Goal: Task Accomplishment & Management: Use online tool/utility

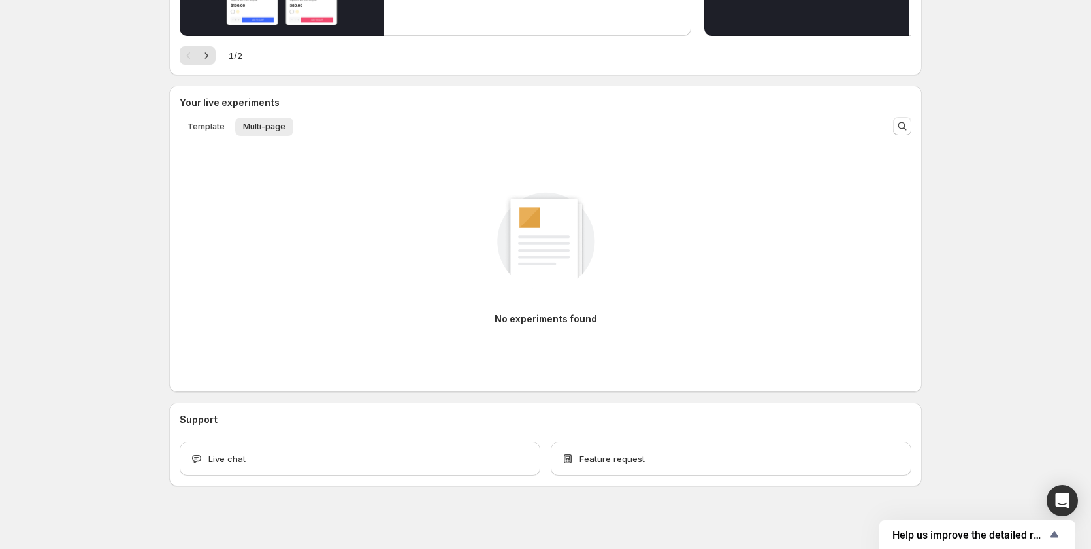
scroll to position [241, 0]
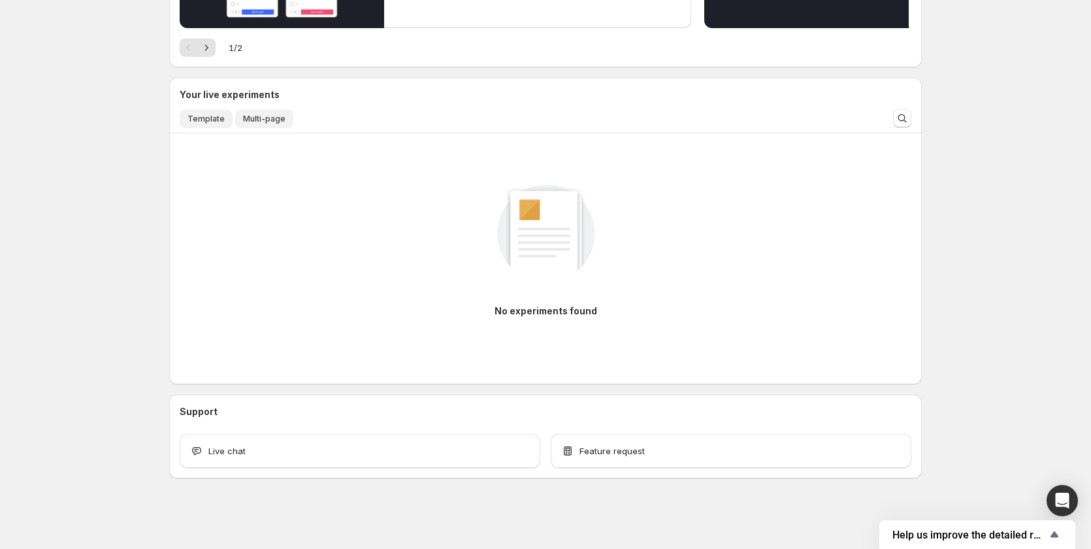
click at [203, 122] on span "Template" at bounding box center [206, 119] width 37 height 10
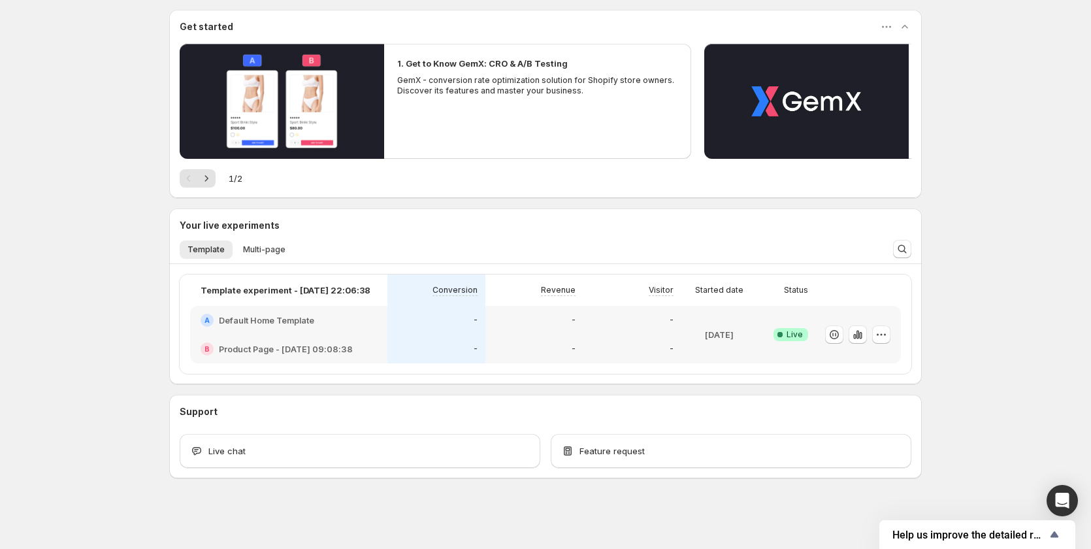
scroll to position [110, 0]
click at [263, 253] on span "Multi-page" at bounding box center [264, 249] width 42 height 10
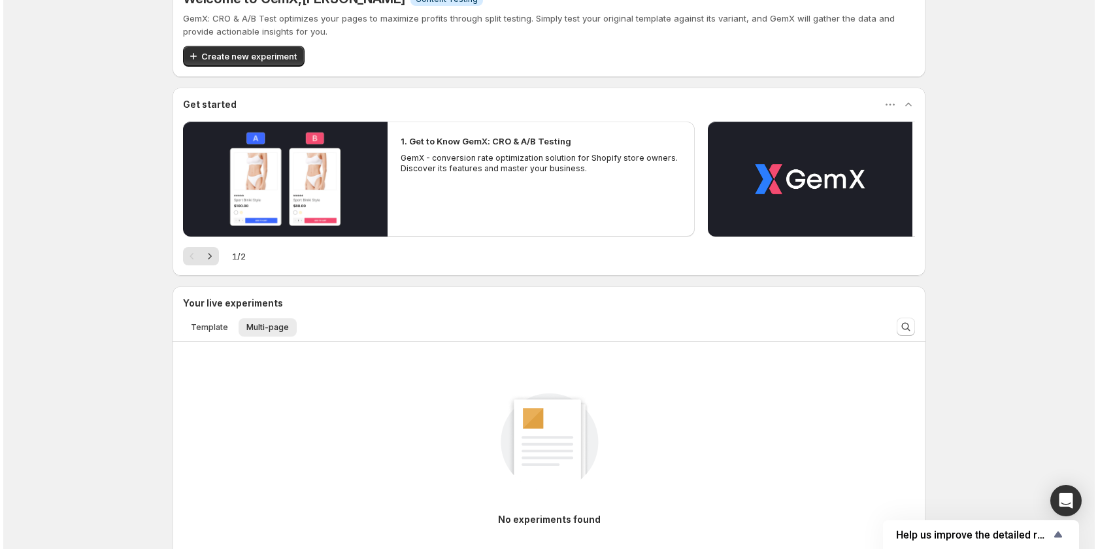
scroll to position [0, 0]
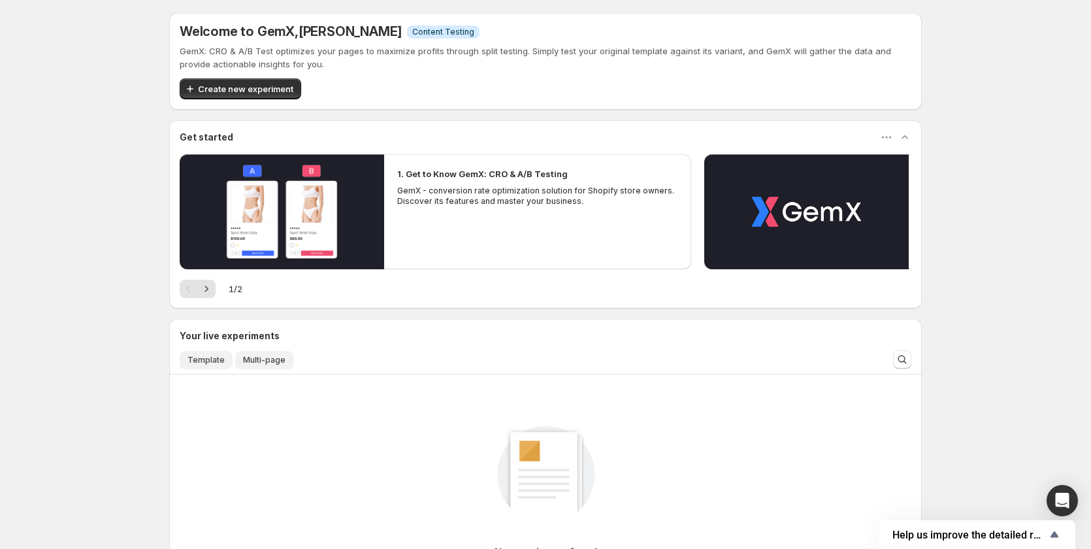
click at [215, 364] on span "Template" at bounding box center [206, 360] width 37 height 10
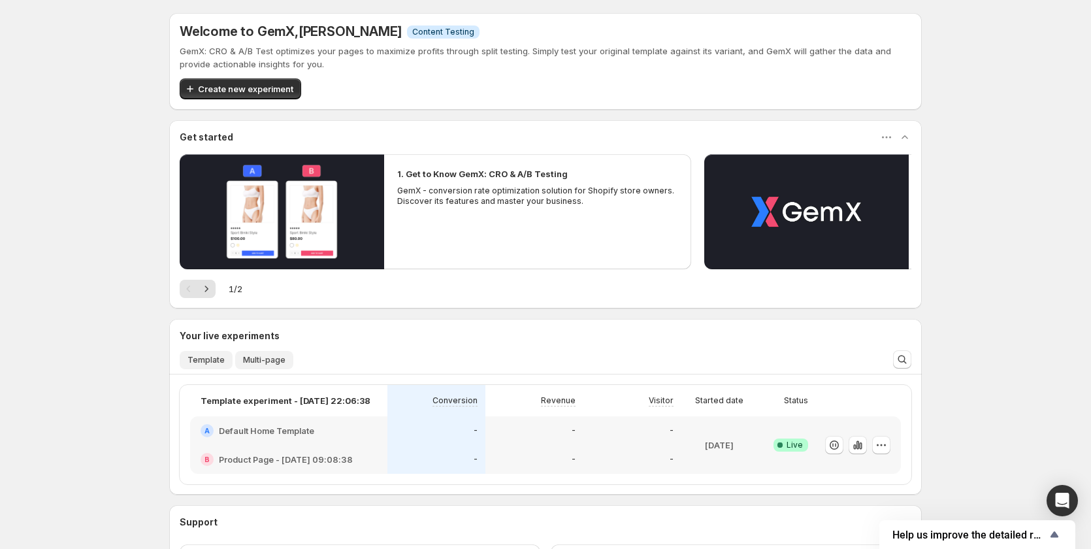
click at [259, 357] on span "Multi-page" at bounding box center [264, 360] width 42 height 10
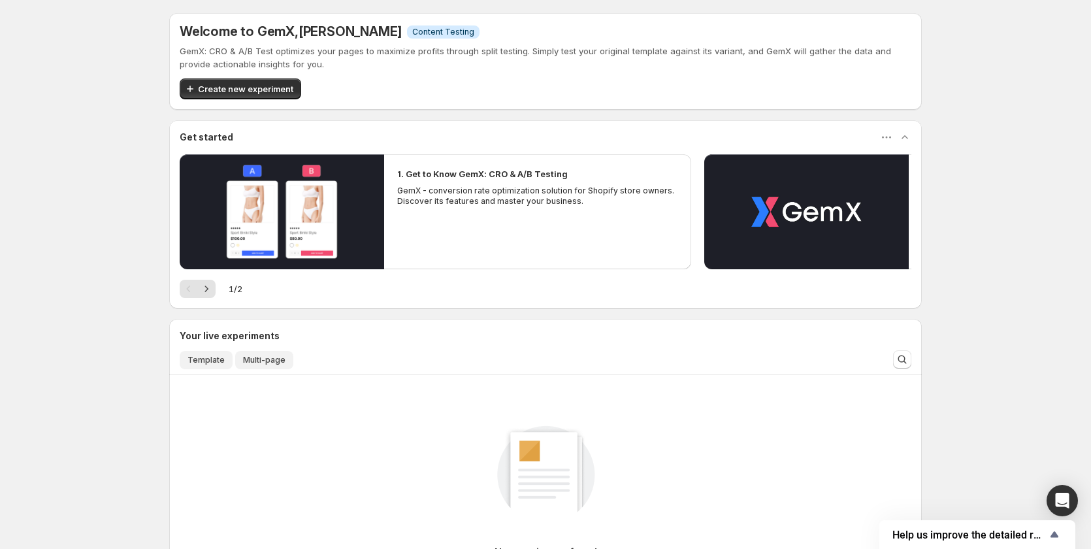
click at [228, 357] on button "Template" at bounding box center [206, 360] width 53 height 18
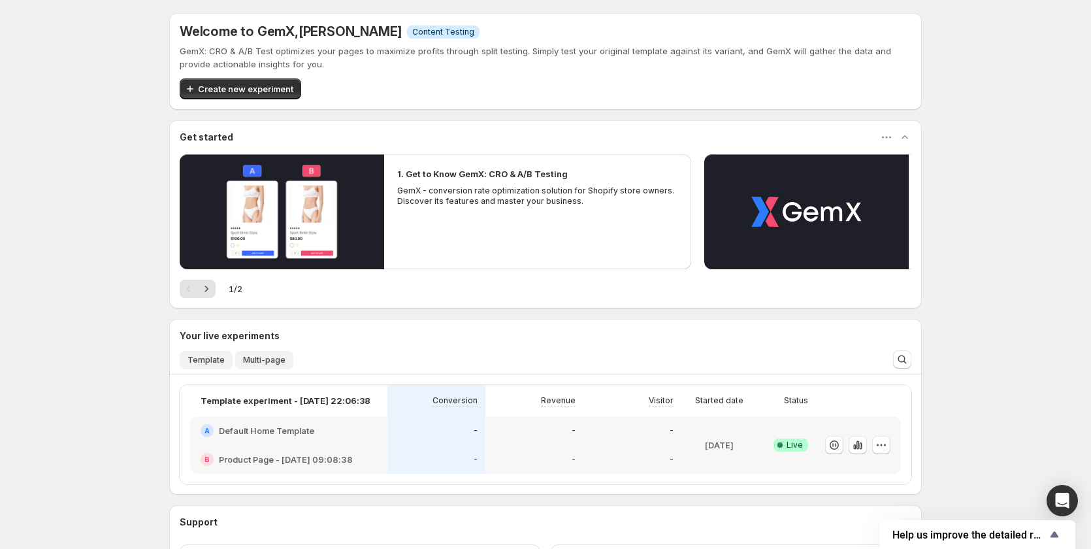
click at [252, 355] on span "Multi-page" at bounding box center [264, 360] width 42 height 10
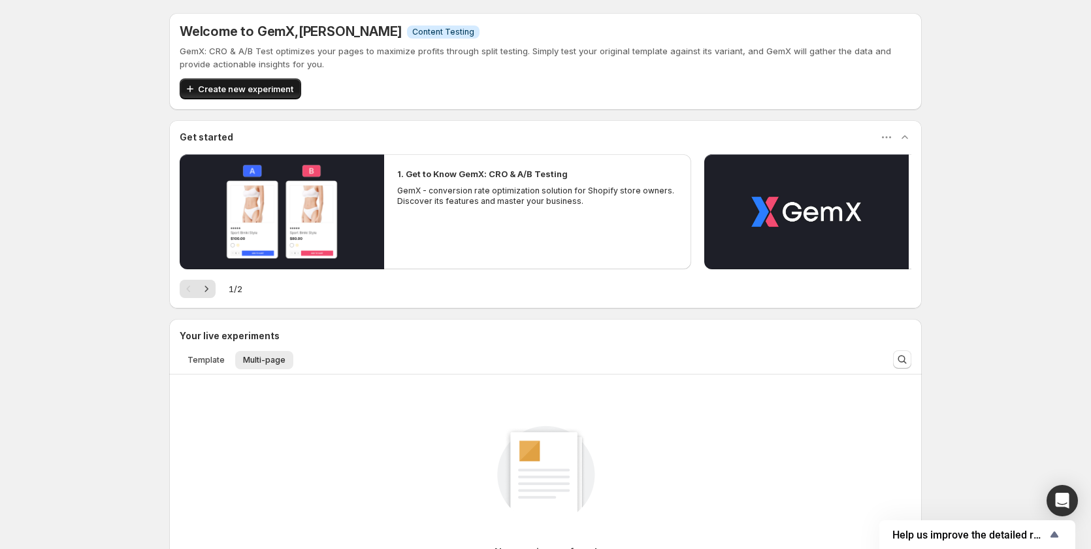
click at [247, 87] on span "Create new experiment" at bounding box center [245, 88] width 95 height 13
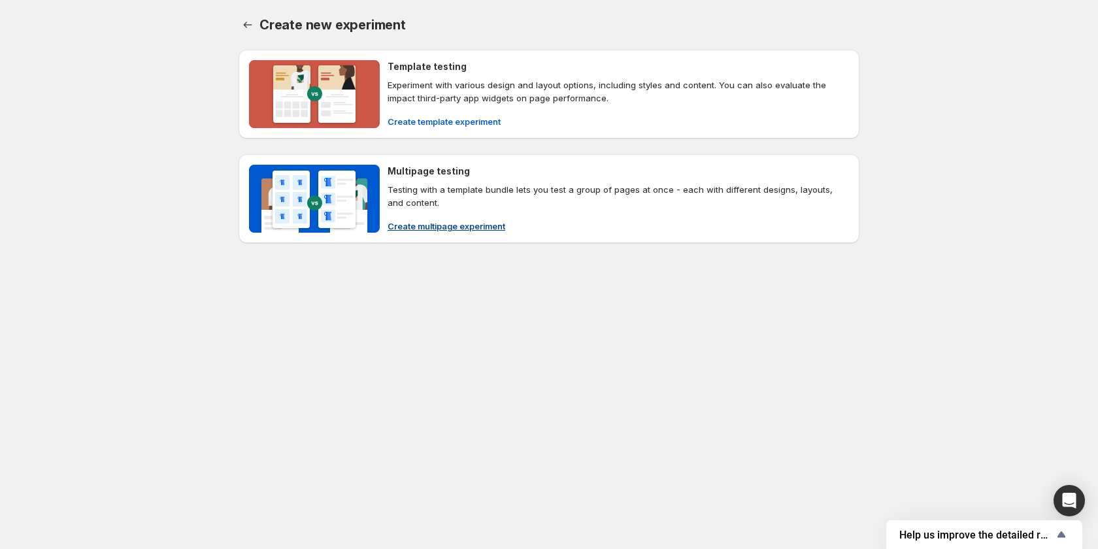
click at [432, 227] on span "Create multipage experiment" at bounding box center [446, 226] width 118 height 13
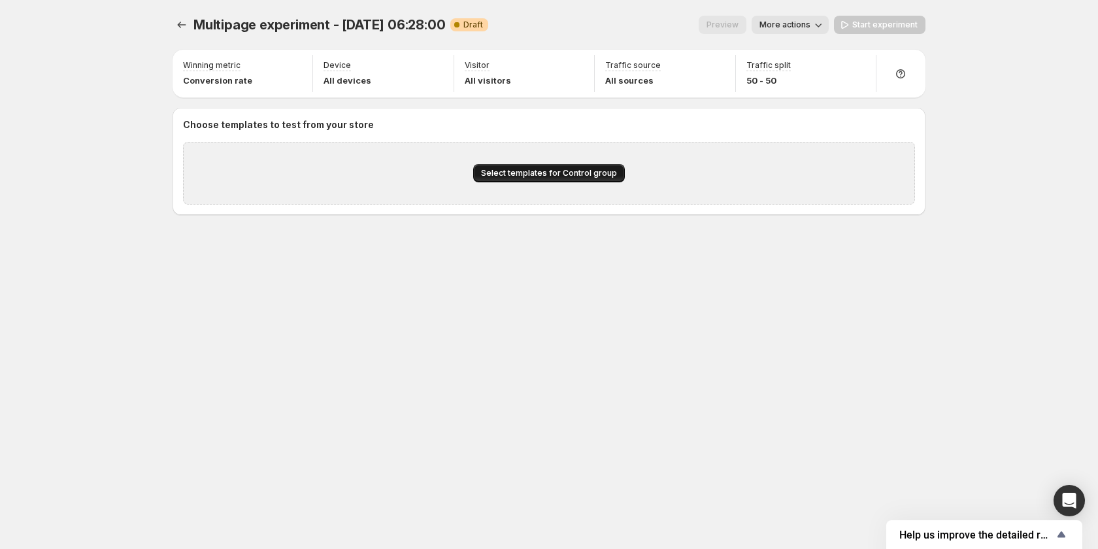
click at [578, 172] on span "Select templates for Control group" at bounding box center [549, 173] width 136 height 10
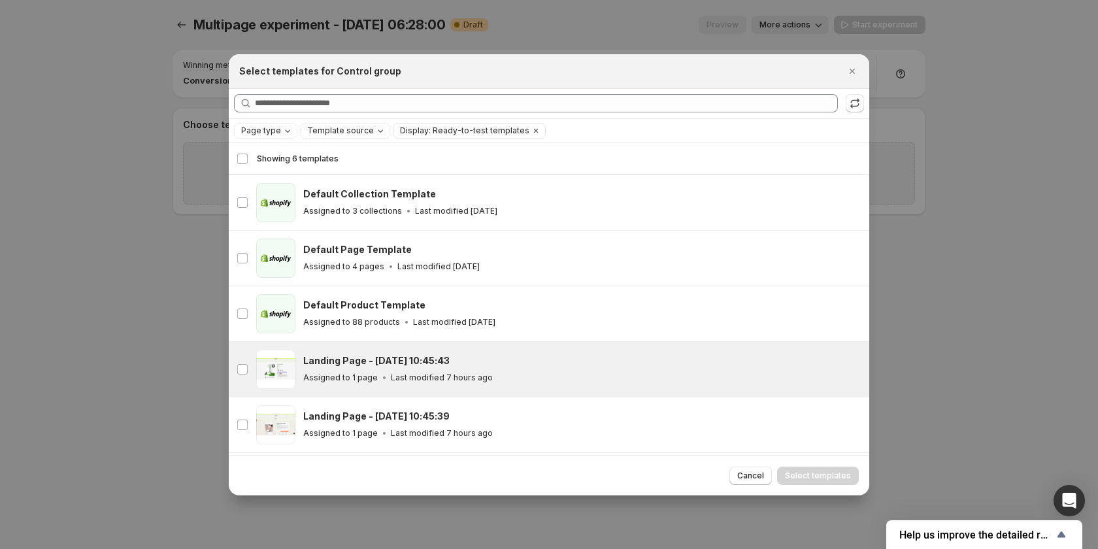
scroll to position [53, 0]
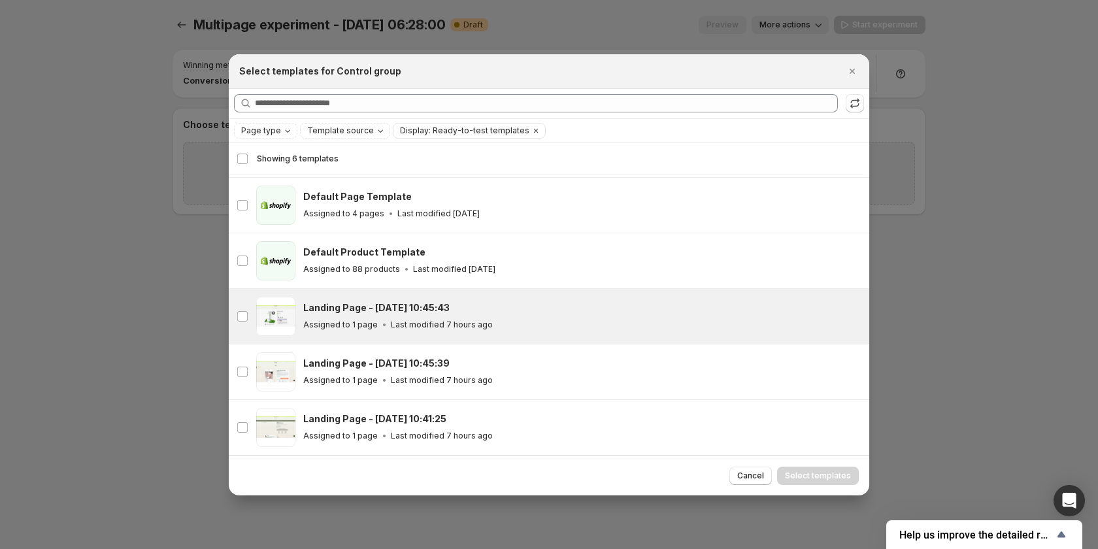
click at [523, 326] on div "Assigned to 1 page Last modified 7 hours ago" at bounding box center [580, 324] width 554 height 13
click at [804, 479] on span "Select templates" at bounding box center [818, 475] width 66 height 10
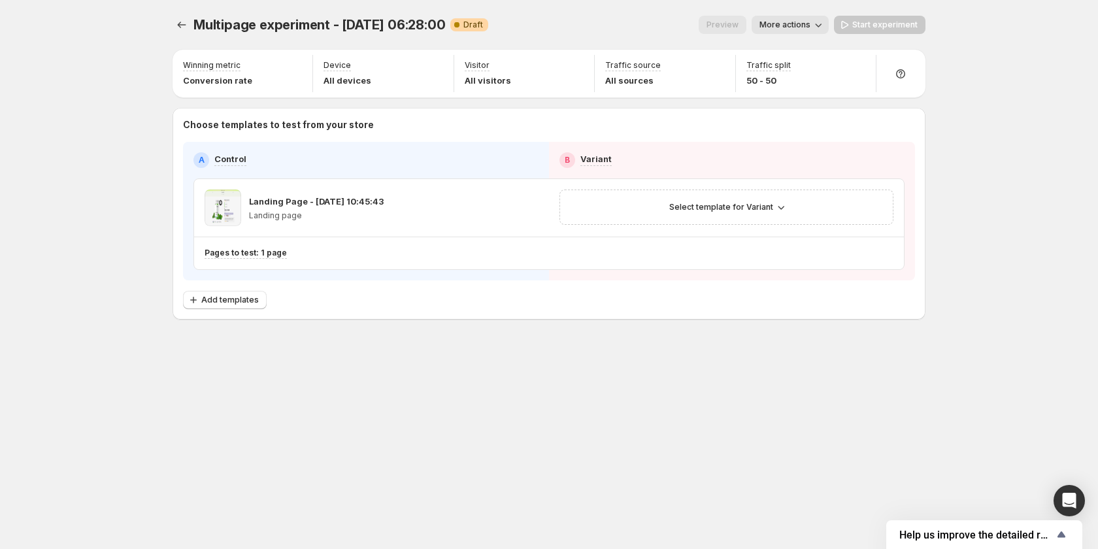
scroll to position [0, 0]
click at [531, 209] on icon "button" at bounding box center [529, 207] width 13 height 13
click at [391, 316] on div "Choose templates to test from your store A Control B Variant Landing Page - [DA…" at bounding box center [548, 214] width 753 height 212
click at [887, 246] on button "button" at bounding box center [884, 253] width 18 height 18
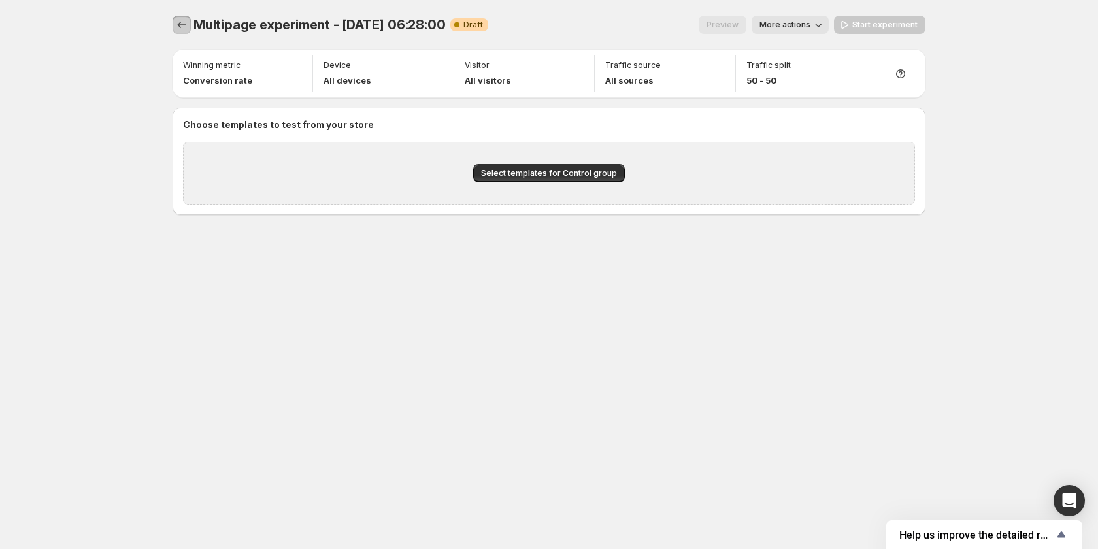
click at [183, 24] on icon "Experiments" at bounding box center [181, 24] width 13 height 13
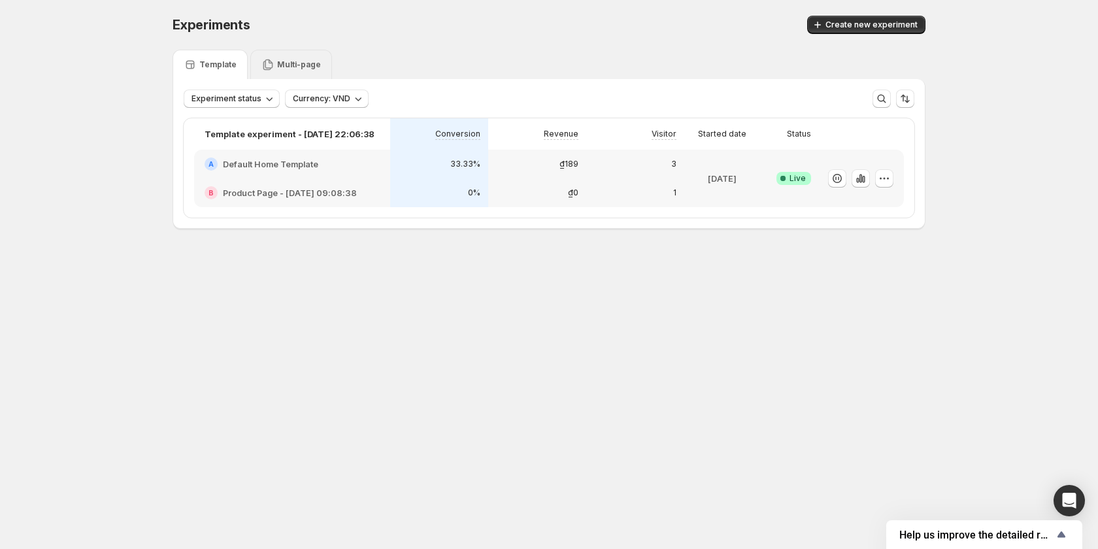
click at [261, 61] on icon at bounding box center [267, 64] width 13 height 13
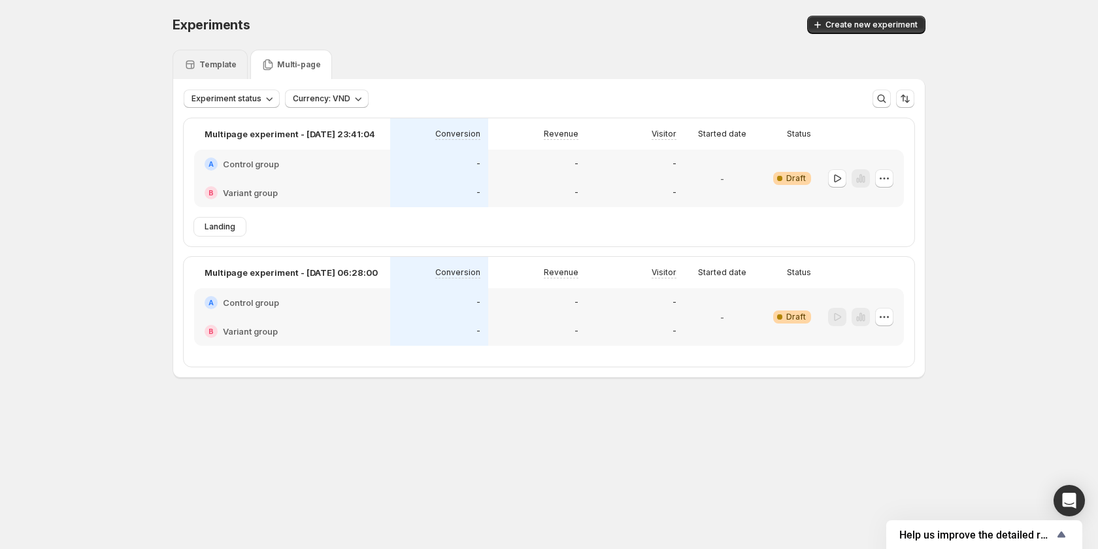
drag, startPoint x: 208, startPoint y: 61, endPoint x: 207, endPoint y: 71, distance: 9.9
click at [208, 61] on p "Template" at bounding box center [217, 64] width 37 height 10
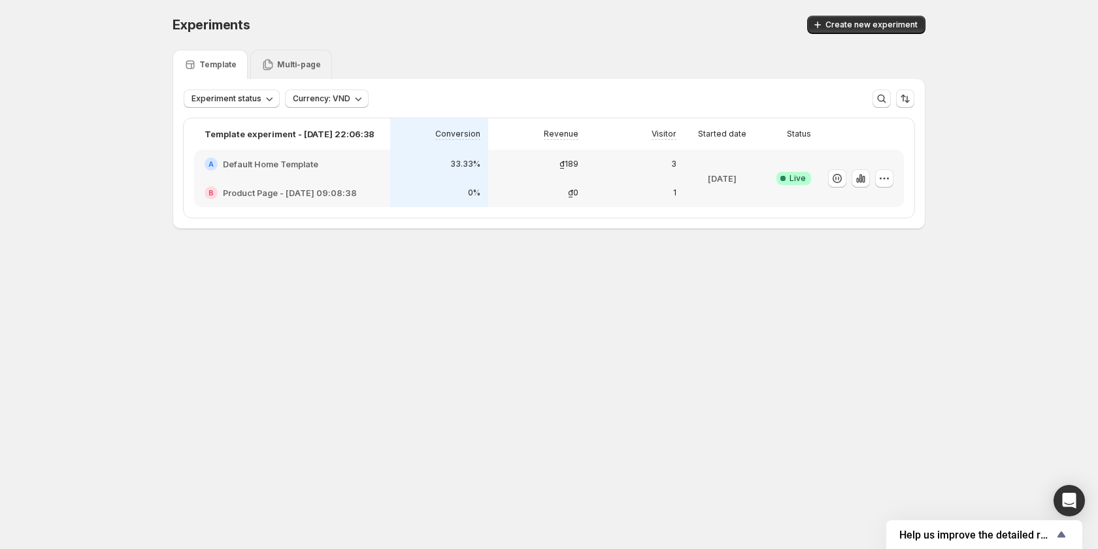
click at [322, 67] on div "Multi-page" at bounding box center [291, 64] width 82 height 29
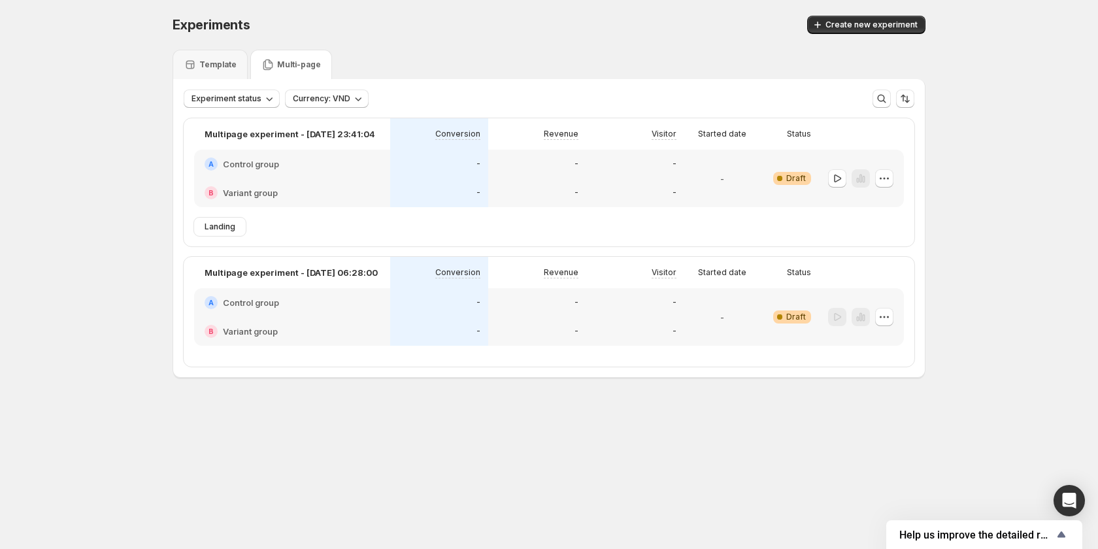
click at [368, 302] on div "A Control group" at bounding box center [291, 302] width 175 height 13
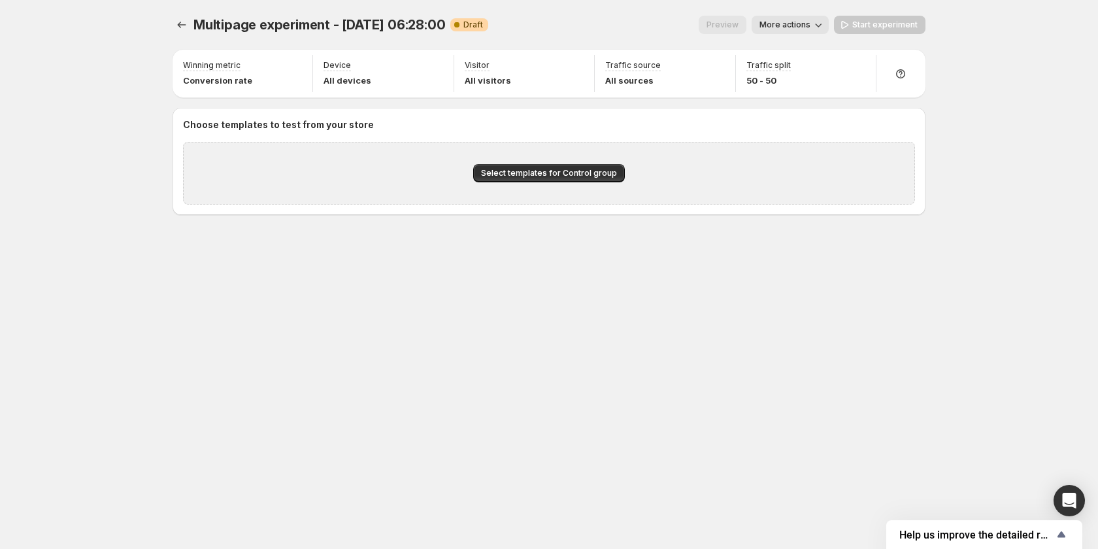
click at [796, 21] on span "More actions" at bounding box center [784, 25] width 51 height 10
click at [816, 106] on button "Copy live page link" at bounding box center [811, 96] width 103 height 21
click at [802, 20] on span "More actions" at bounding box center [784, 25] width 51 height 10
click at [799, 101] on span "Copy live page link" at bounding box center [820, 96] width 78 height 10
click at [799, 27] on span "More actions" at bounding box center [784, 25] width 51 height 10
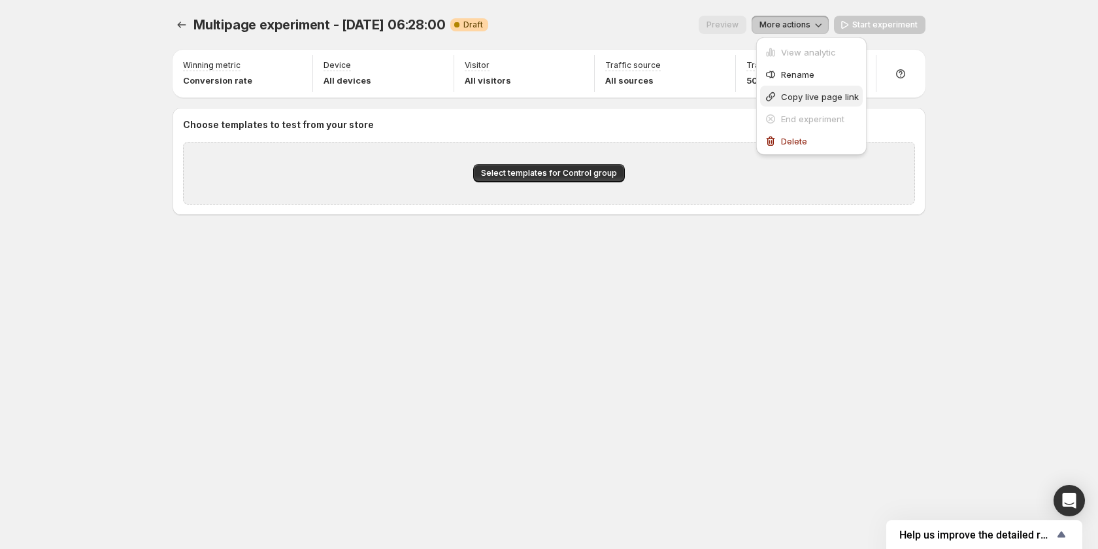
click at [806, 93] on span "Copy live page link" at bounding box center [820, 96] width 78 height 10
click at [774, 16] on button "More actions" at bounding box center [789, 25] width 77 height 18
click at [670, 38] on div "Multipage experiment - Oct 3, 06:28:00. This page is ready Multipage experiment…" at bounding box center [548, 25] width 753 height 50
click at [776, 24] on span "More actions" at bounding box center [784, 25] width 51 height 10
click at [802, 97] on span "Copy live page link" at bounding box center [820, 96] width 78 height 10
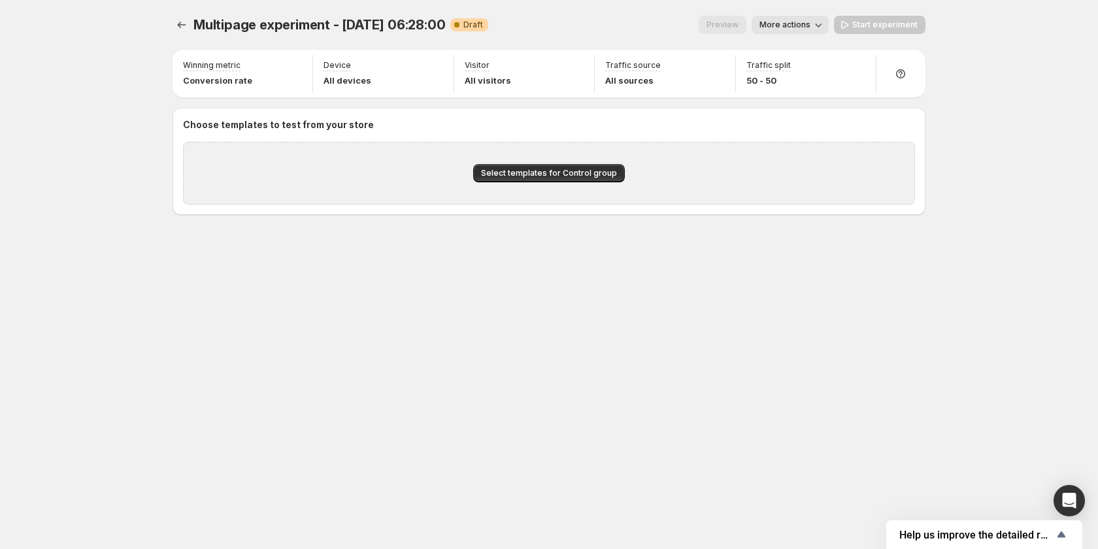
click at [793, 24] on span "More actions" at bounding box center [784, 25] width 51 height 10
click at [814, 99] on span "Copy live page link" at bounding box center [820, 96] width 78 height 10
click at [814, 99] on div "Winning metric Conversion rate Device All devices Visitor All visitors Traffic …" at bounding box center [548, 132] width 753 height 165
click at [796, 18] on button "More actions" at bounding box center [789, 25] width 77 height 18
click at [809, 98] on span "Copy live page link" at bounding box center [820, 96] width 78 height 10
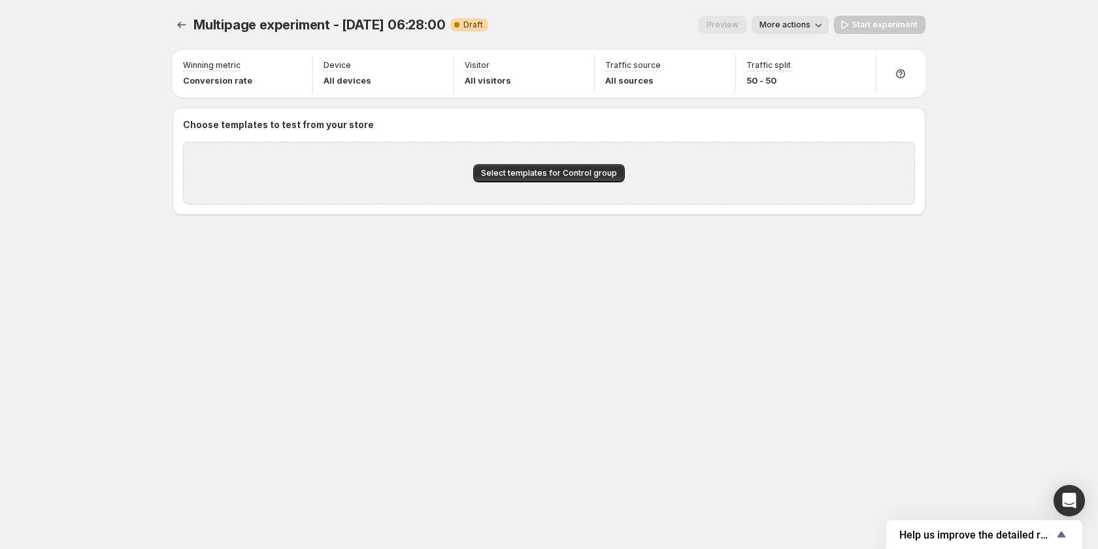
click at [798, 25] on span "More actions" at bounding box center [784, 25] width 51 height 10
click at [824, 100] on span "Copy live page link" at bounding box center [820, 96] width 78 height 10
click at [809, 29] on span "More actions" at bounding box center [784, 25] width 51 height 10
click at [811, 97] on span "Copy live page link" at bounding box center [820, 96] width 78 height 10
click at [811, 97] on div "Winning metric Conversion rate Device All devices Visitor All visitors Traffic …" at bounding box center [548, 74] width 753 height 48
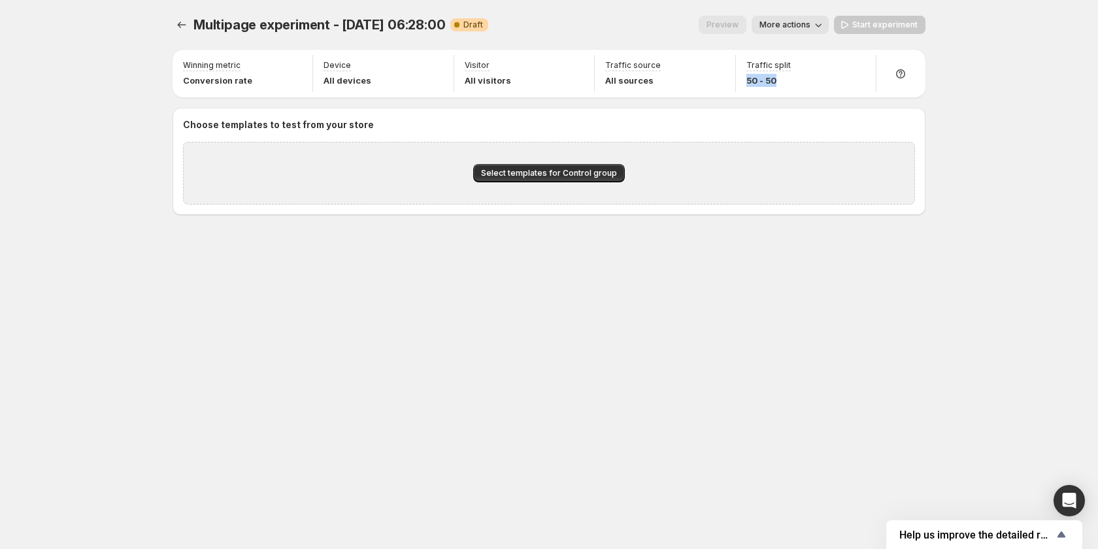
click at [811, 97] on div "Winning metric Conversion rate Device All devices Visitor All visitors Traffic …" at bounding box center [548, 74] width 753 height 48
click at [330, 314] on div "Multipage experiment - Oct 3, 06:28:00. This page is ready Multipage experiment…" at bounding box center [549, 274] width 784 height 549
click at [178, 24] on icon "Experiments" at bounding box center [181, 24] width 13 height 13
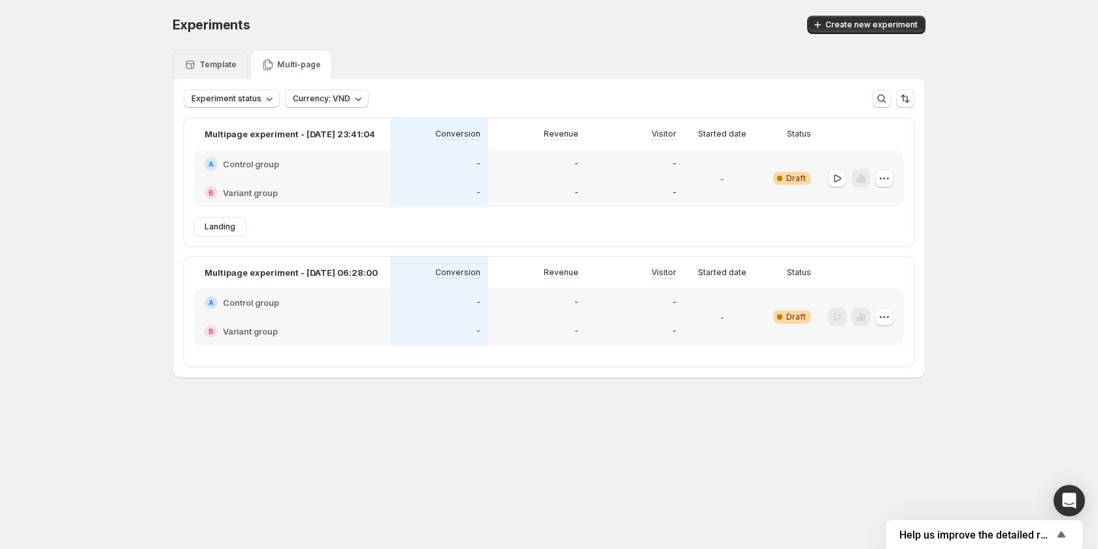
click at [212, 63] on p "Template" at bounding box center [217, 64] width 37 height 10
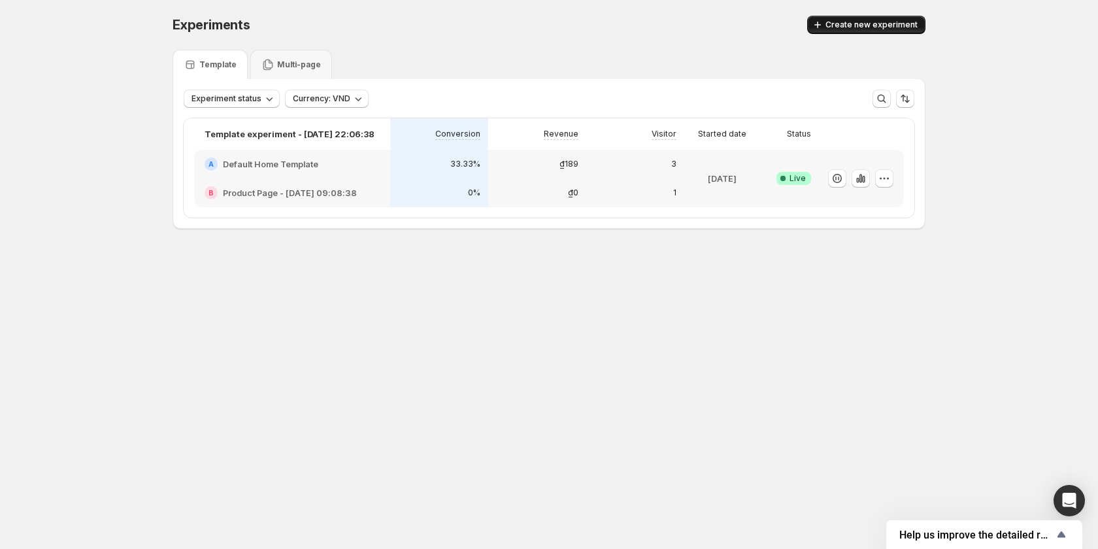
click at [842, 22] on span "Create new experiment" at bounding box center [871, 25] width 92 height 10
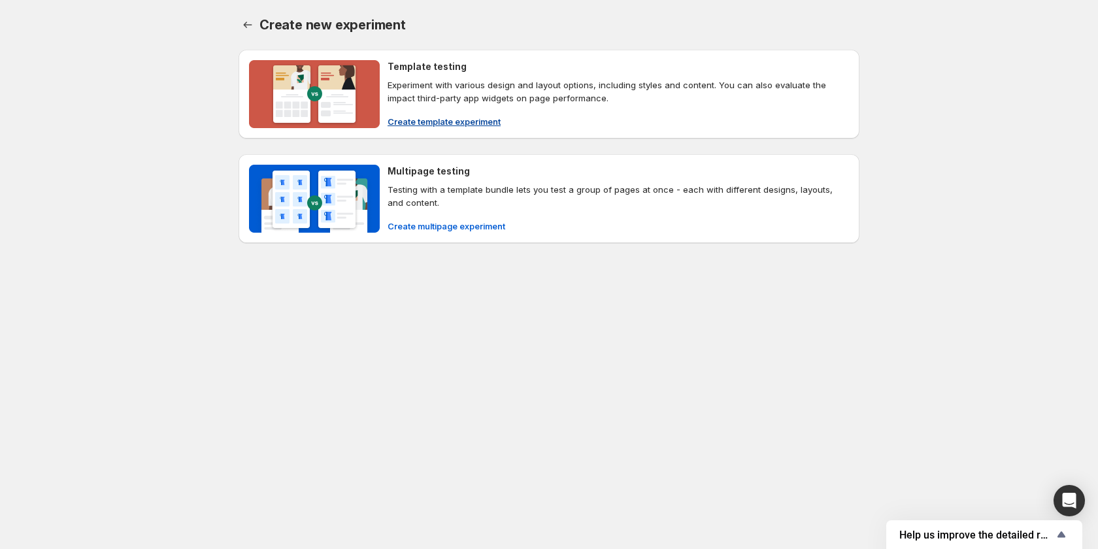
click at [431, 116] on span "Create template experiment" at bounding box center [443, 121] width 113 height 13
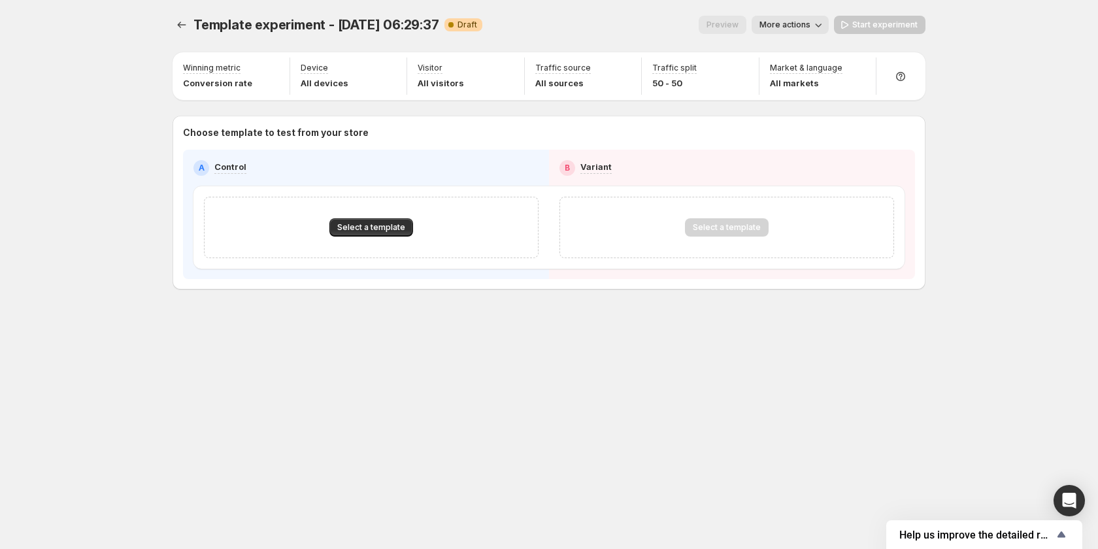
click at [796, 24] on span "More actions" at bounding box center [784, 25] width 51 height 10
click at [804, 91] on span "Copy live page link" at bounding box center [820, 96] width 78 height 10
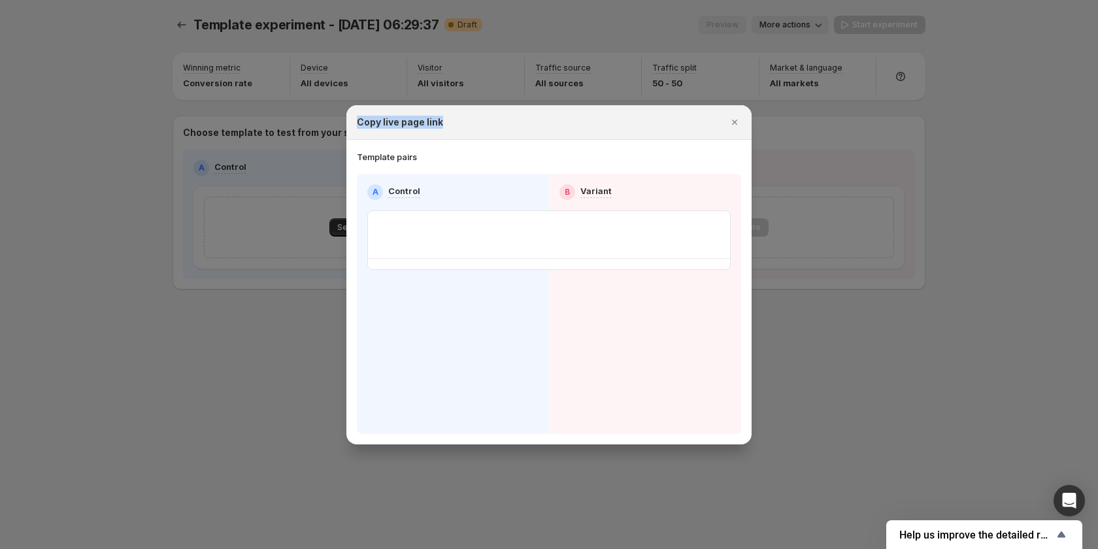
drag, startPoint x: 464, startPoint y: 126, endPoint x: 347, endPoint y: 126, distance: 116.9
click at [347, 126] on div "Copy live page link" at bounding box center [548, 122] width 405 height 35
copy h2 "Copy live page link"
drag, startPoint x: 736, startPoint y: 125, endPoint x: 734, endPoint y: 53, distance: 71.9
click at [735, 121] on icon "Close" at bounding box center [734, 122] width 13 height 13
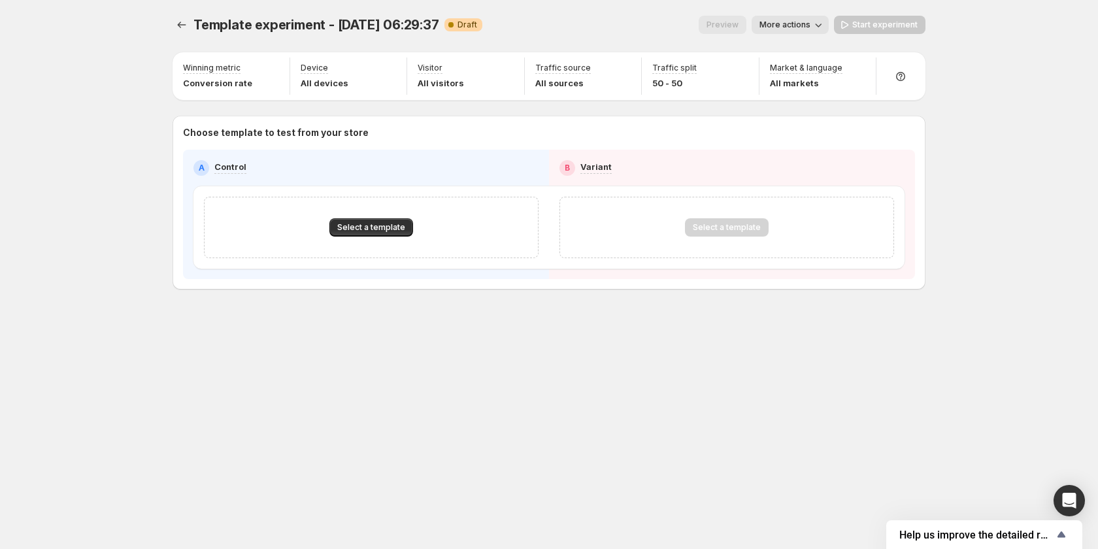
click at [825, 24] on icon "button" at bounding box center [817, 24] width 13 height 13
click at [813, 95] on span "Copy live page link" at bounding box center [820, 96] width 78 height 10
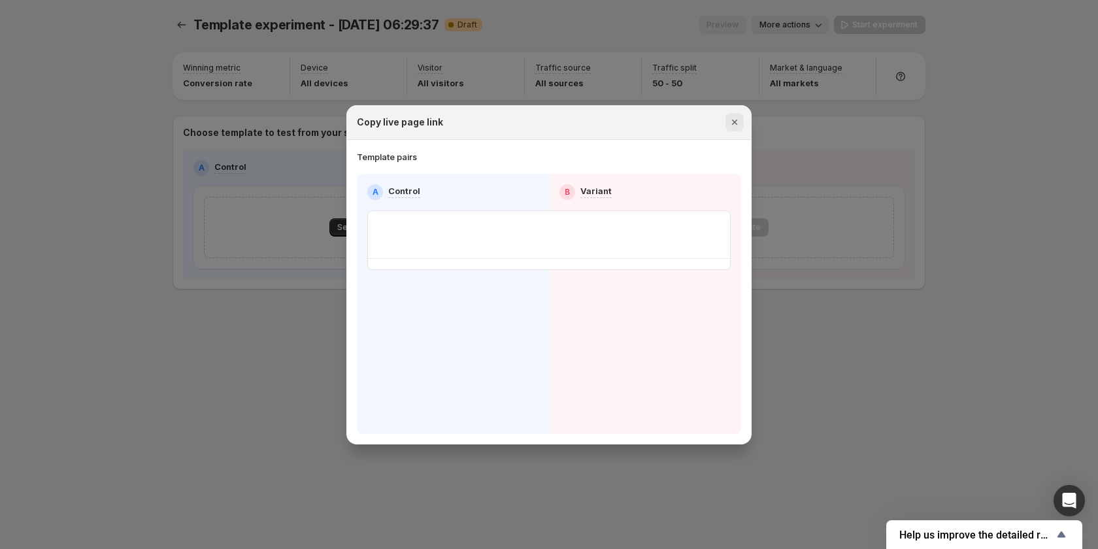
click at [741, 115] on button "Close" at bounding box center [734, 122] width 18 height 18
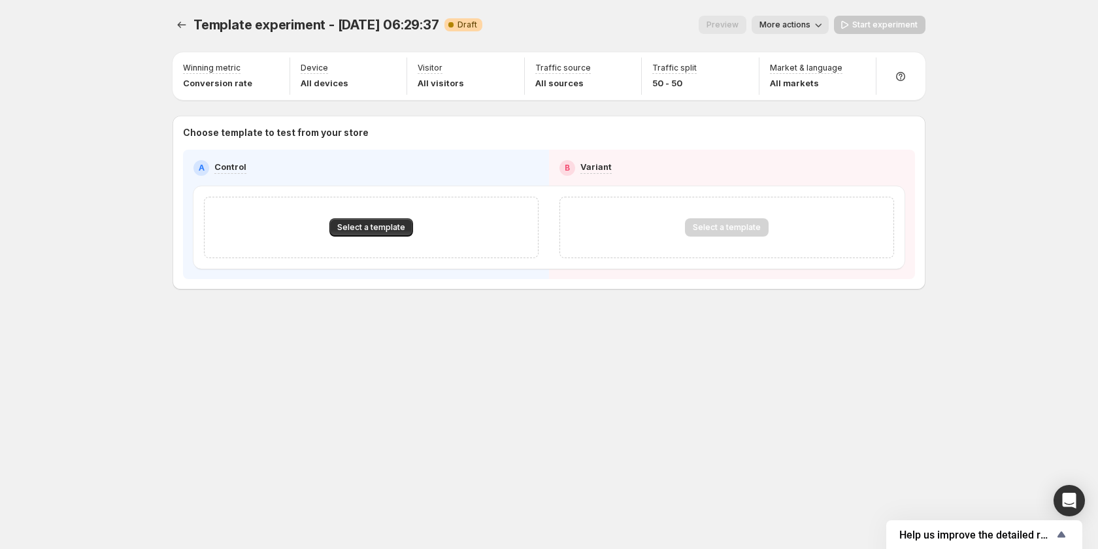
click at [793, 14] on div "Template experiment - Oct 3, 06:29:37. This page is ready Template experiment -…" at bounding box center [548, 25] width 753 height 50
click at [793, 29] on span "More actions" at bounding box center [784, 25] width 51 height 10
click at [794, 93] on span "Copy live page link" at bounding box center [820, 96] width 78 height 10
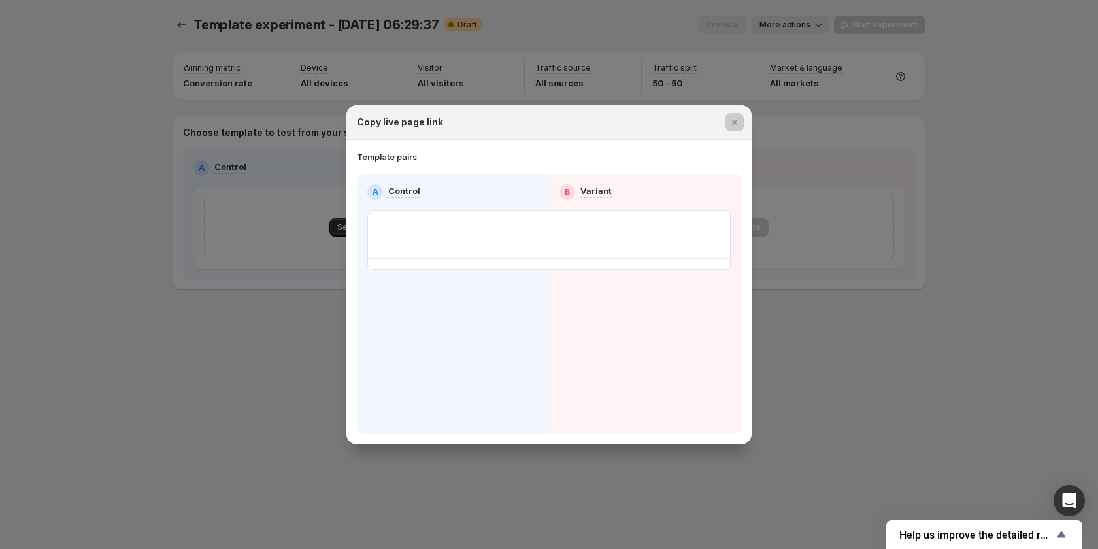
click at [126, 304] on div at bounding box center [549, 274] width 1098 height 549
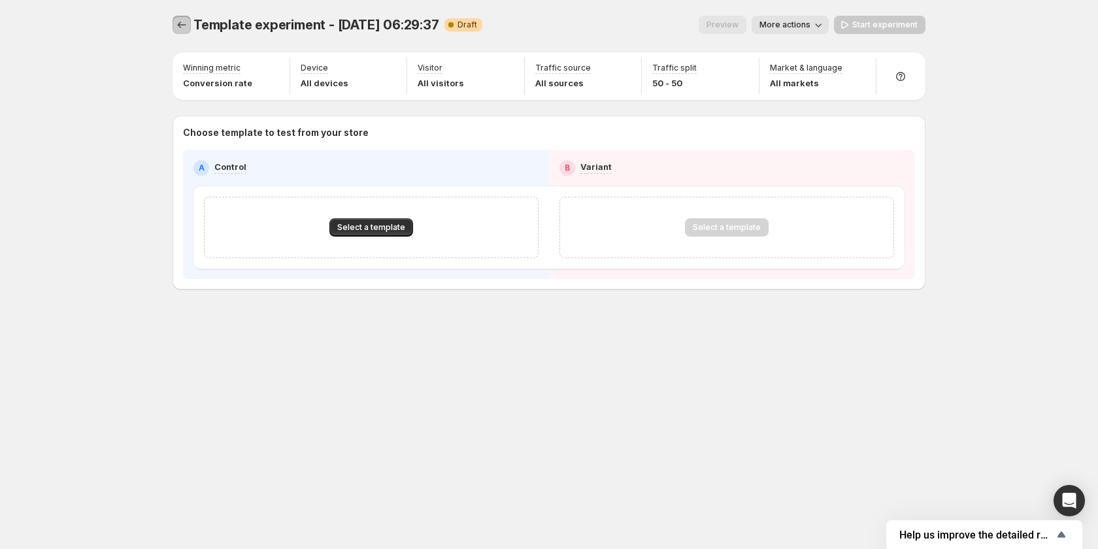
click at [180, 30] on icon "Experiments" at bounding box center [181, 24] width 13 height 13
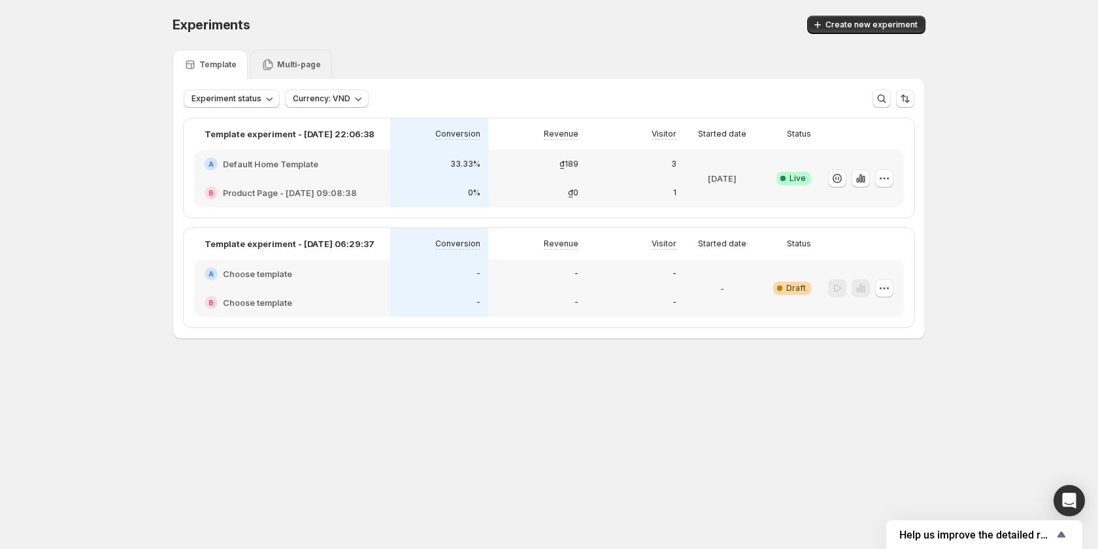
click at [282, 65] on p "Multi-page" at bounding box center [299, 64] width 44 height 10
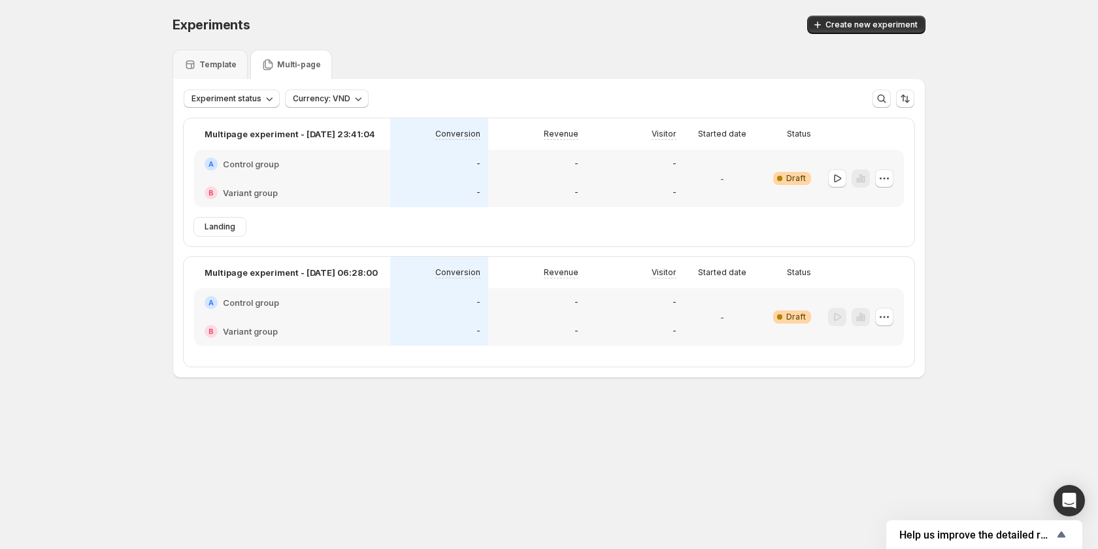
click at [448, 185] on div "-" at bounding box center [439, 192] width 98 height 29
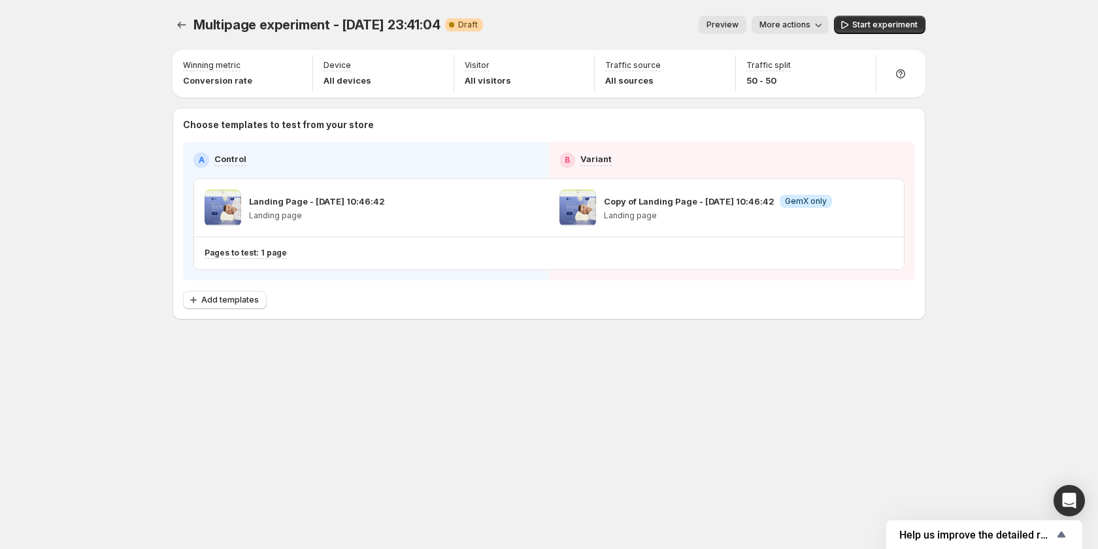
click at [169, 26] on div "Multipage experiment - Oct 2, 23:41:04. This page is ready Multipage experiment…" at bounding box center [549, 195] width 784 height 390
click at [177, 19] on icon "Experiments" at bounding box center [181, 24] width 13 height 13
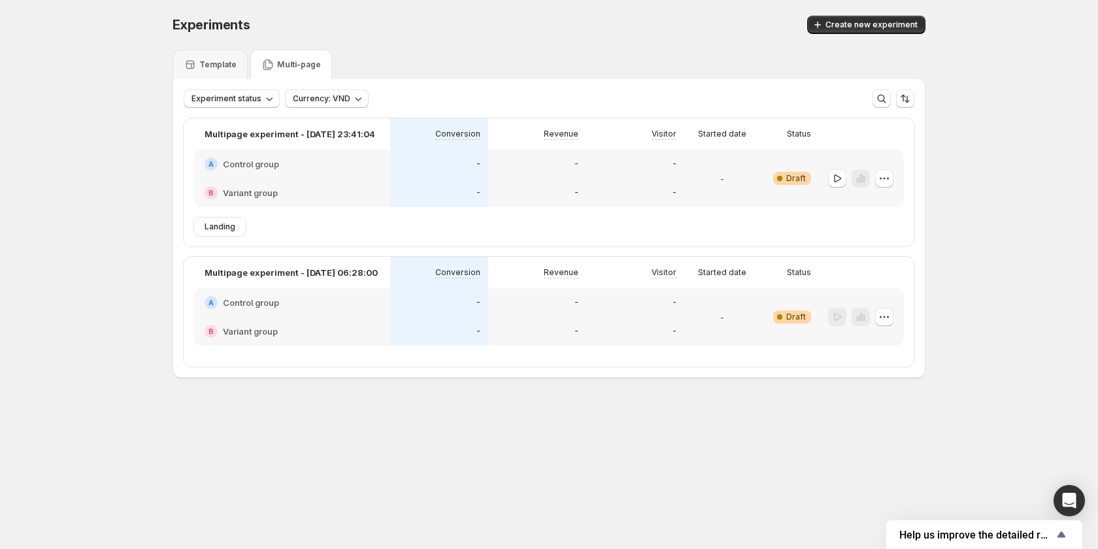
click at [502, 292] on div "-" at bounding box center [537, 302] width 98 height 29
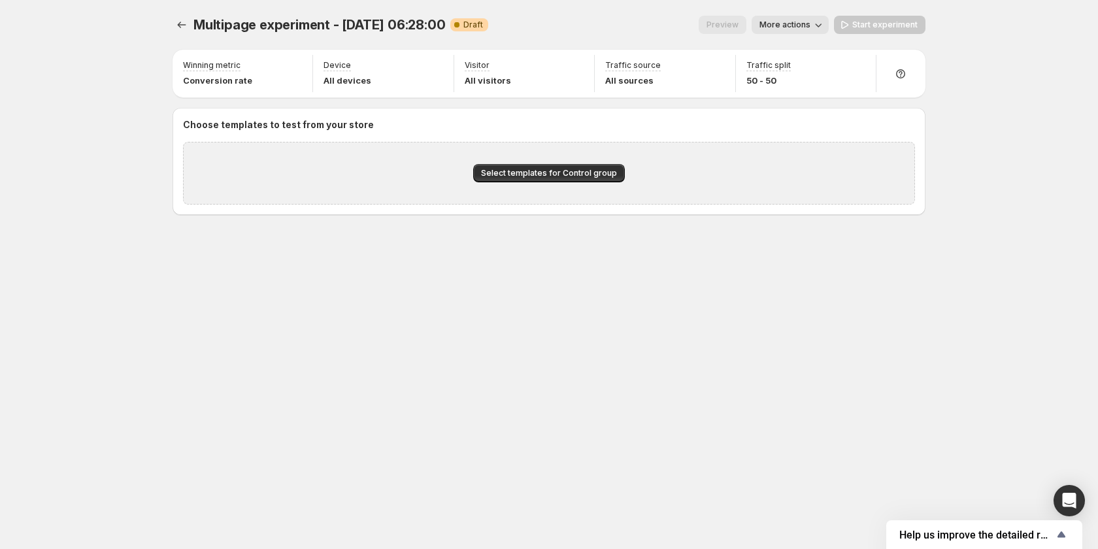
click at [793, 27] on span "More actions" at bounding box center [784, 25] width 51 height 10
click at [800, 91] on span "Copy live page link" at bounding box center [820, 96] width 78 height 10
click at [804, 23] on span "More actions" at bounding box center [784, 25] width 51 height 10
click at [809, 91] on span "Copy live page link" at bounding box center [820, 96] width 78 height 10
click at [181, 30] on icon "Experiments" at bounding box center [181, 24] width 13 height 13
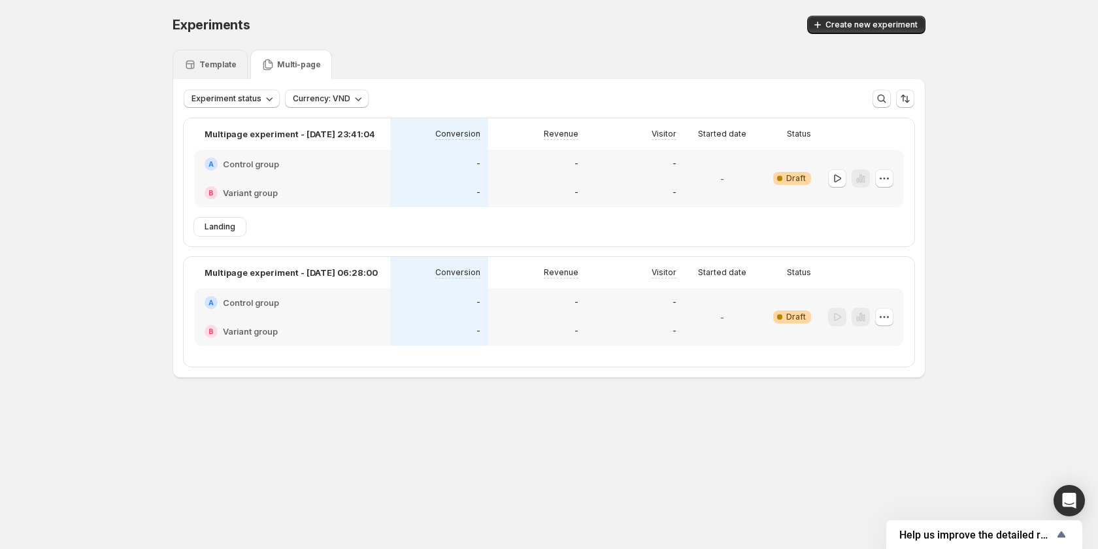
click at [214, 63] on p "Template" at bounding box center [217, 64] width 37 height 10
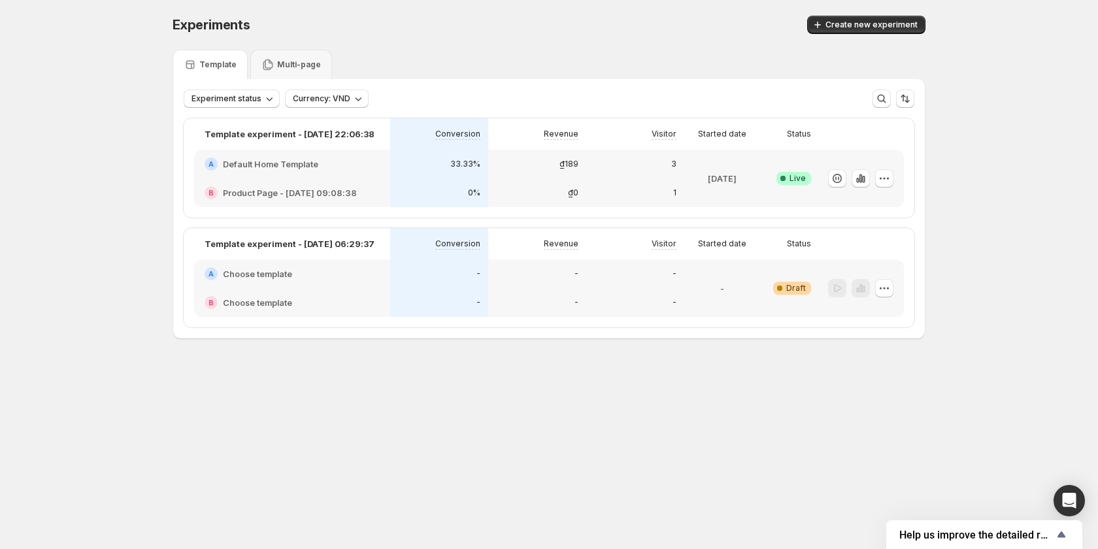
click at [578, 308] on div "-" at bounding box center [537, 302] width 98 height 29
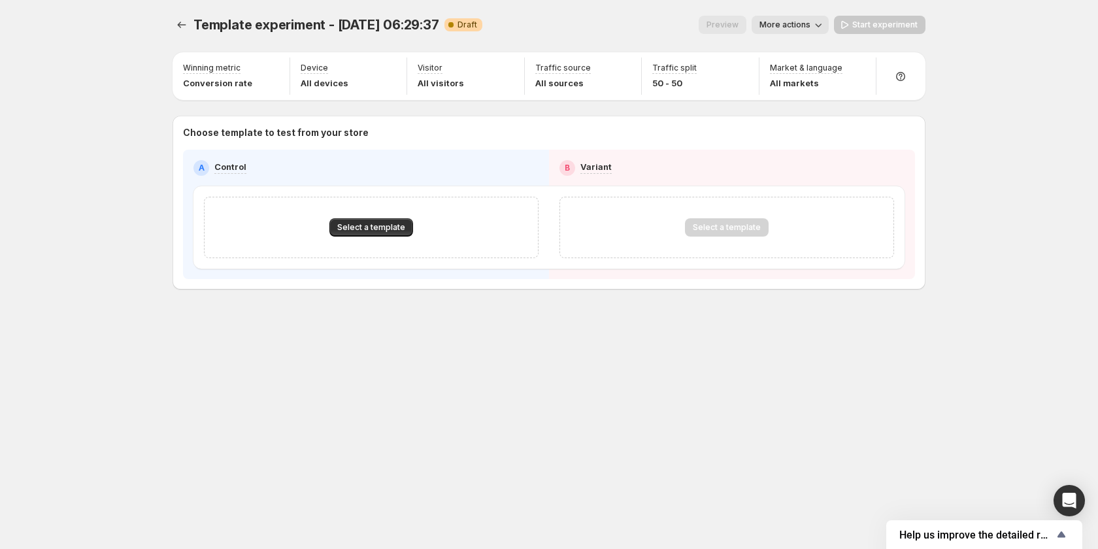
click at [782, 27] on span "More actions" at bounding box center [784, 25] width 51 height 10
click at [789, 97] on span "Copy live page link" at bounding box center [820, 96] width 78 height 10
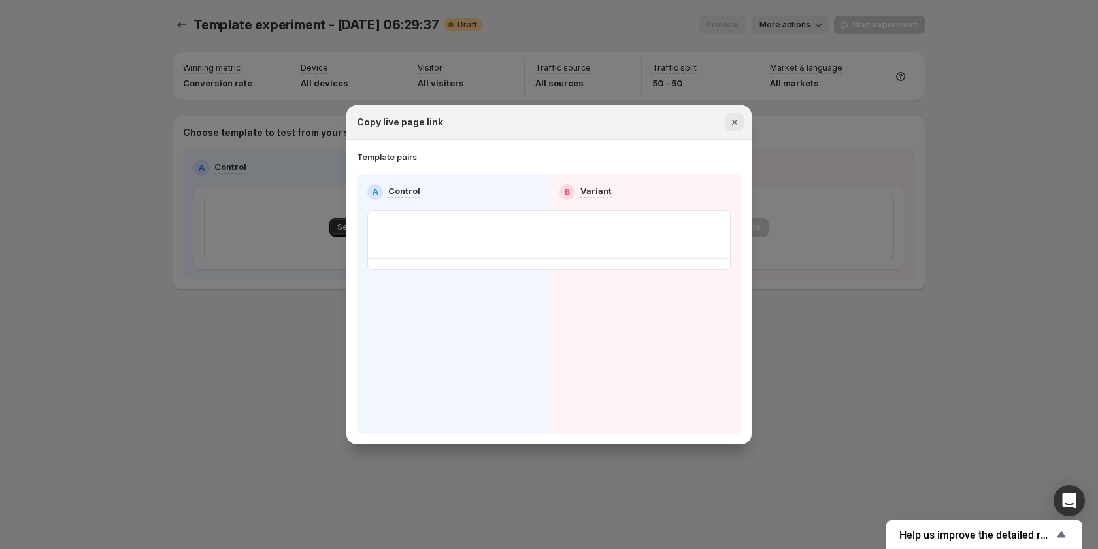
drag, startPoint x: 735, startPoint y: 123, endPoint x: 734, endPoint y: 135, distance: 11.1
click at [735, 123] on icon "Close" at bounding box center [734, 122] width 13 height 13
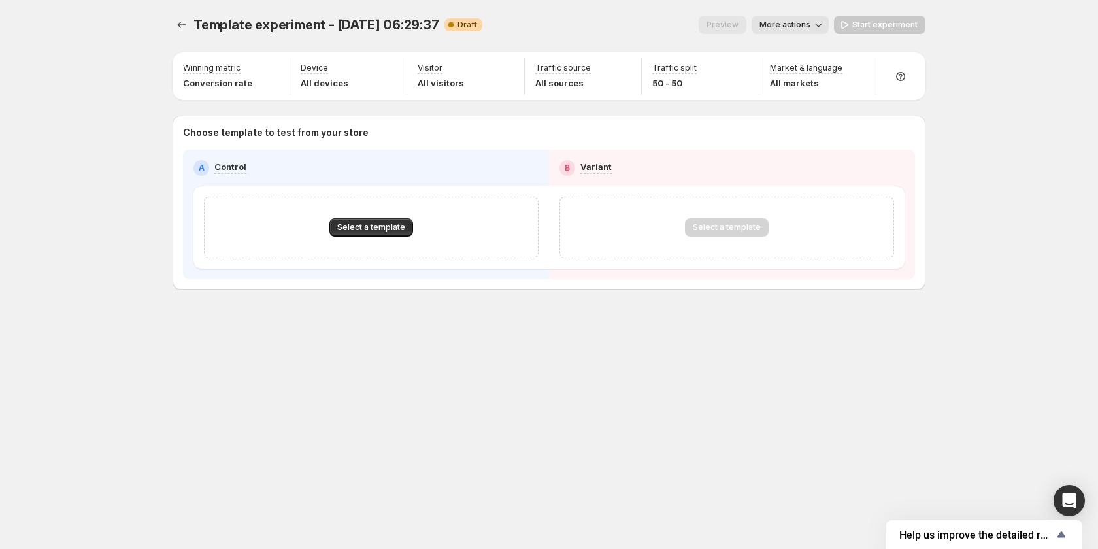
click at [789, 25] on span "More actions" at bounding box center [784, 25] width 51 height 10
click at [789, 100] on span "Copy live page link" at bounding box center [820, 96] width 78 height 10
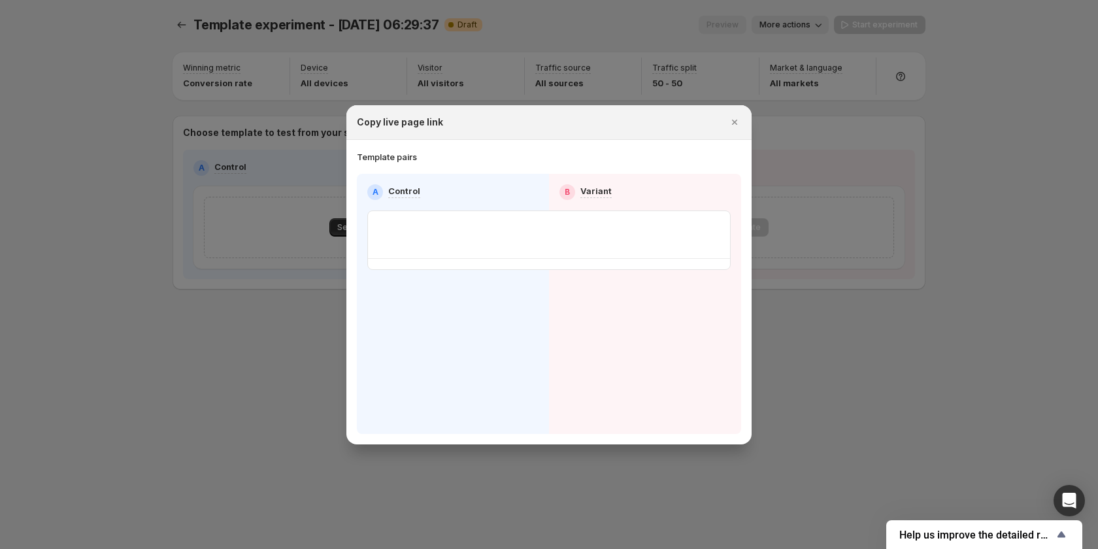
drag, startPoint x: 899, startPoint y: 313, endPoint x: 875, endPoint y: 259, distance: 58.5
click at [899, 311] on div at bounding box center [549, 274] width 1098 height 549
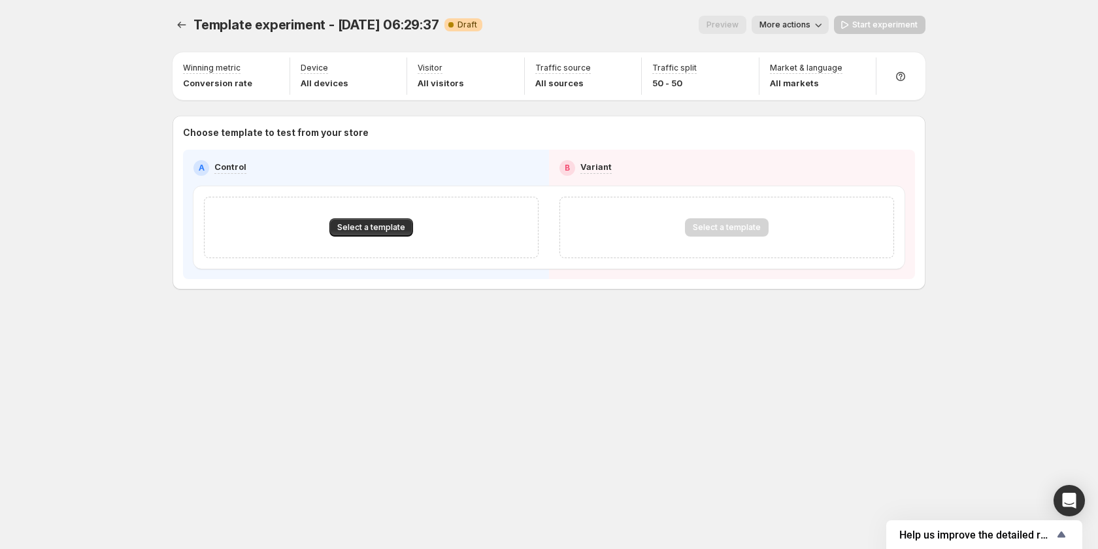
click at [801, 25] on span "More actions" at bounding box center [784, 25] width 51 height 10
drag, startPoint x: 804, startPoint y: 84, endPoint x: 813, endPoint y: 92, distance: 11.6
click at [813, 92] on ul "View analytic Rename Copy live page link End experiment Delete" at bounding box center [811, 96] width 103 height 110
click at [813, 92] on span "Copy live page link" at bounding box center [820, 96] width 78 height 10
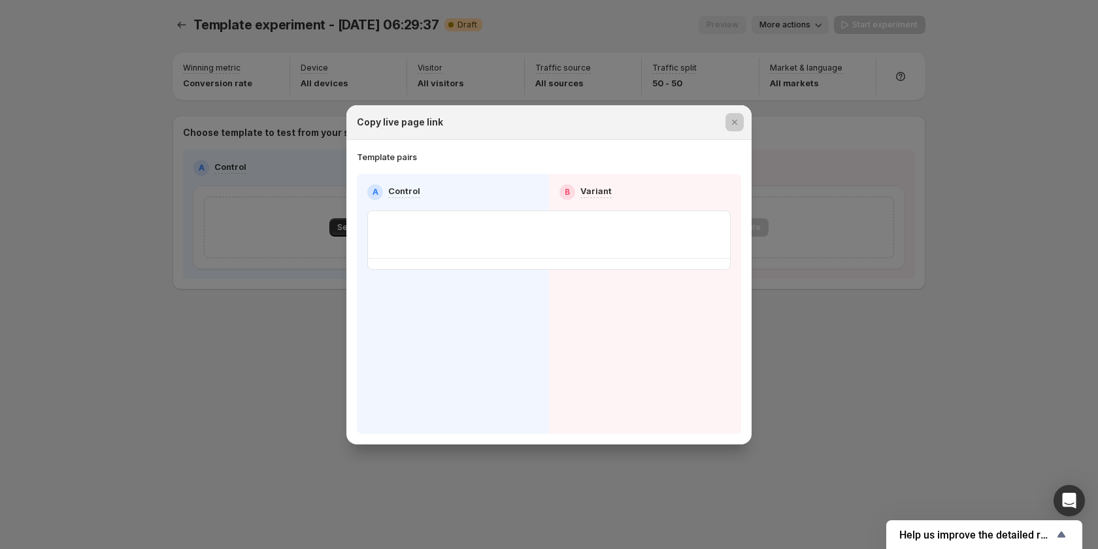
drag, startPoint x: 929, startPoint y: 355, endPoint x: 348, endPoint y: 150, distance: 616.6
click at [926, 351] on div at bounding box center [549, 274] width 1098 height 549
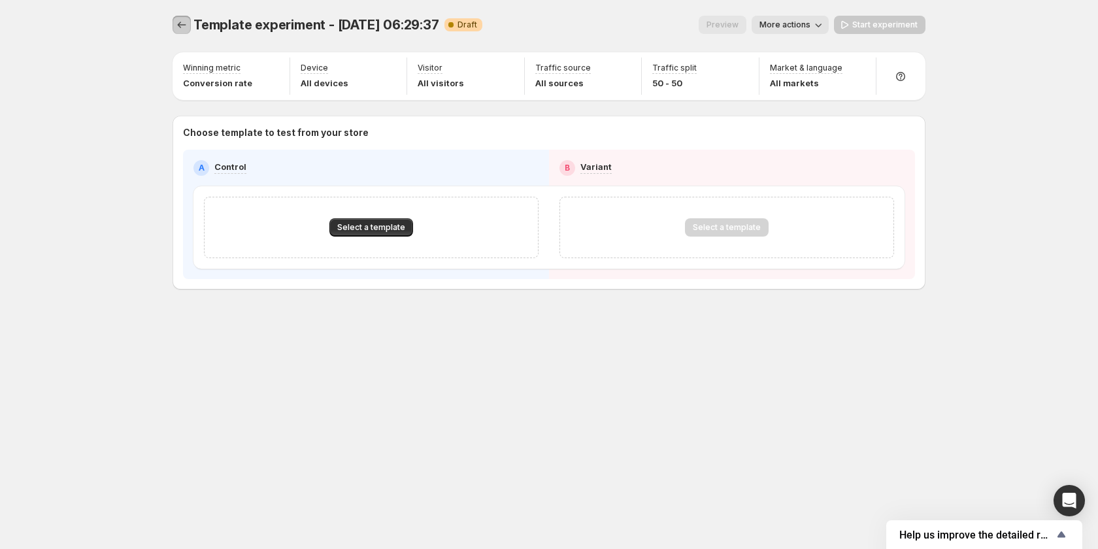
click at [180, 22] on icon "Experiments" at bounding box center [181, 24] width 13 height 13
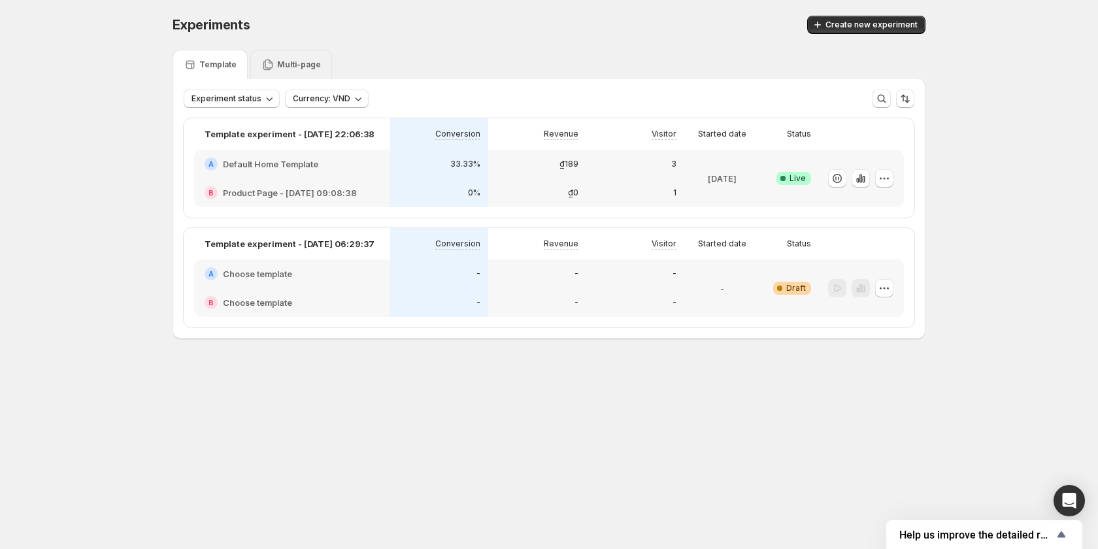
click at [294, 61] on p "Multi-page" at bounding box center [299, 64] width 44 height 10
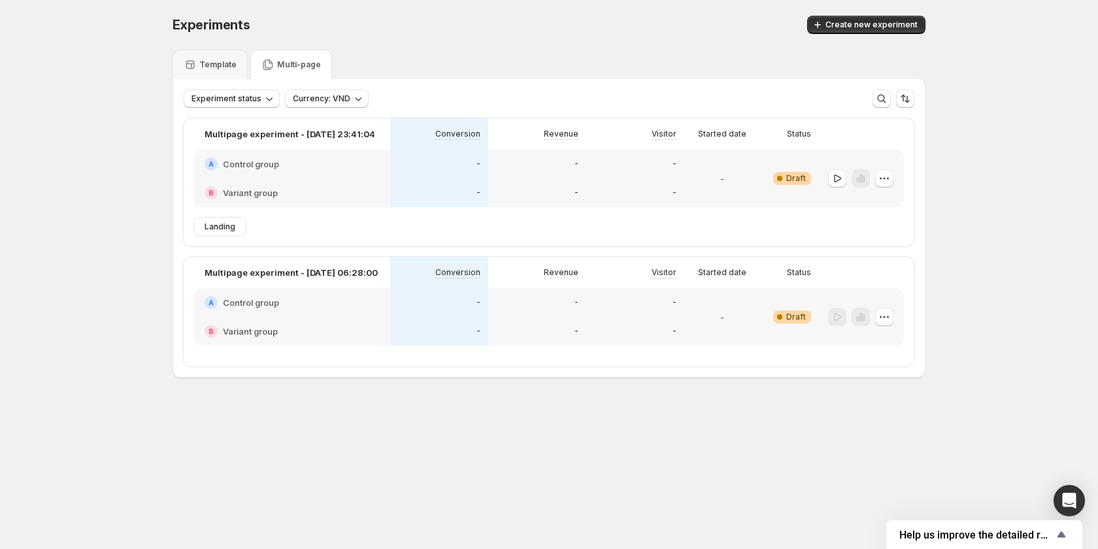
click at [526, 295] on div "-" at bounding box center [537, 302] width 98 height 29
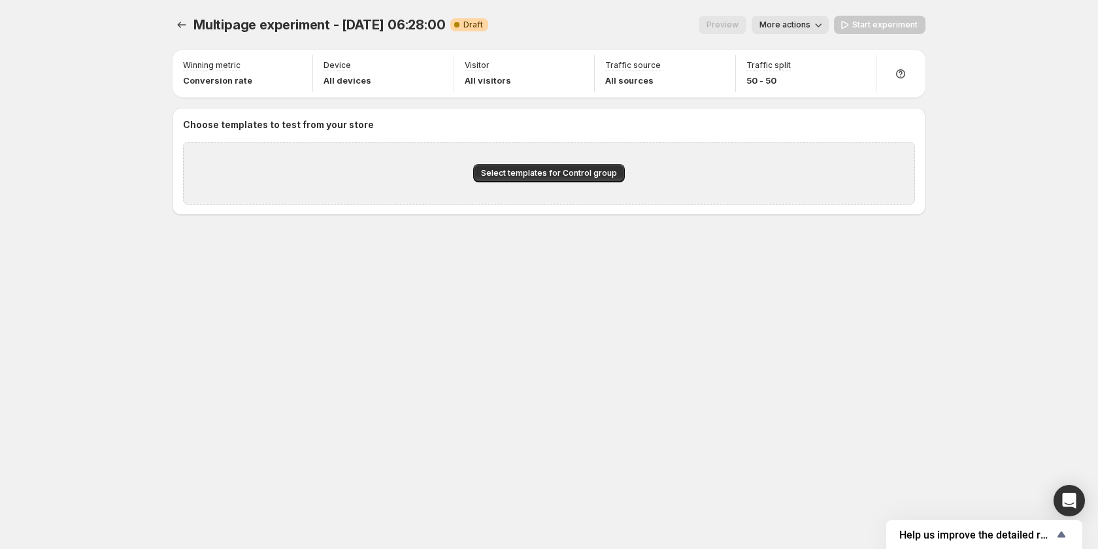
click at [810, 22] on span "More actions" at bounding box center [784, 25] width 51 height 10
click at [812, 103] on span "Copy live page link" at bounding box center [820, 96] width 78 height 13
click at [799, 27] on span "More actions" at bounding box center [784, 25] width 51 height 10
click at [825, 98] on span "Copy live page link" at bounding box center [820, 96] width 78 height 10
click at [794, 24] on span "More actions" at bounding box center [784, 25] width 51 height 10
